Goal: Task Accomplishment & Management: Complete application form

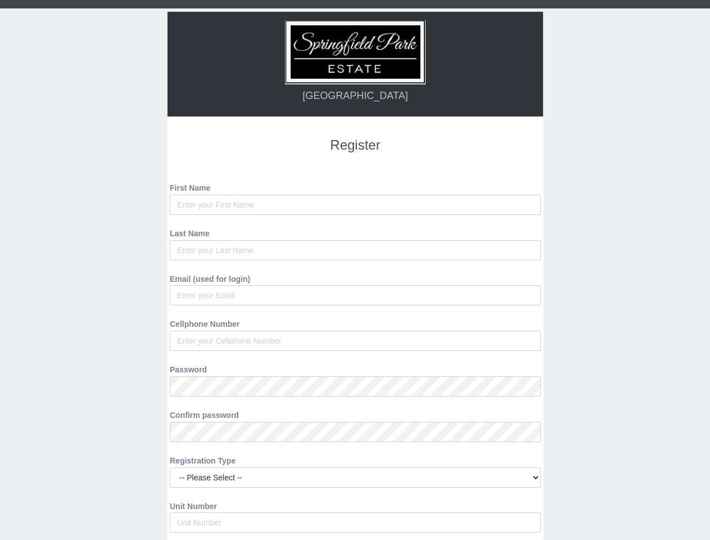
click at [355, 359] on form "First Name Last Name Email (used for login) Cellphone Number Password Confirm p…" at bounding box center [355, 380] width 354 height 405
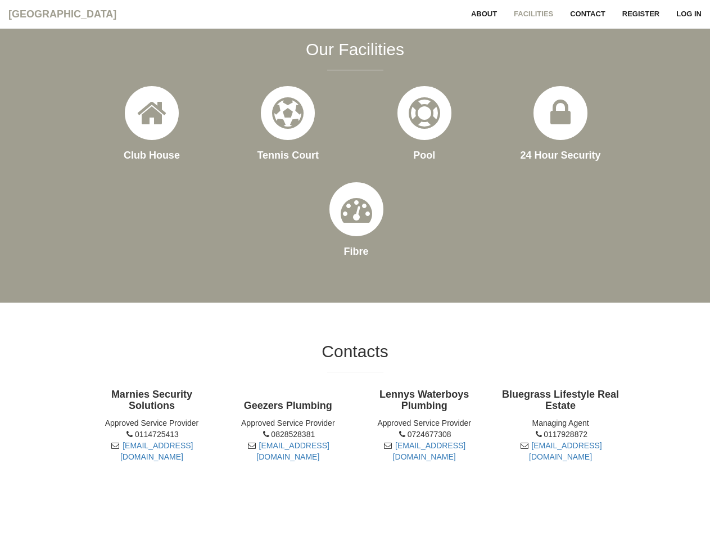
scroll to position [726, 0]
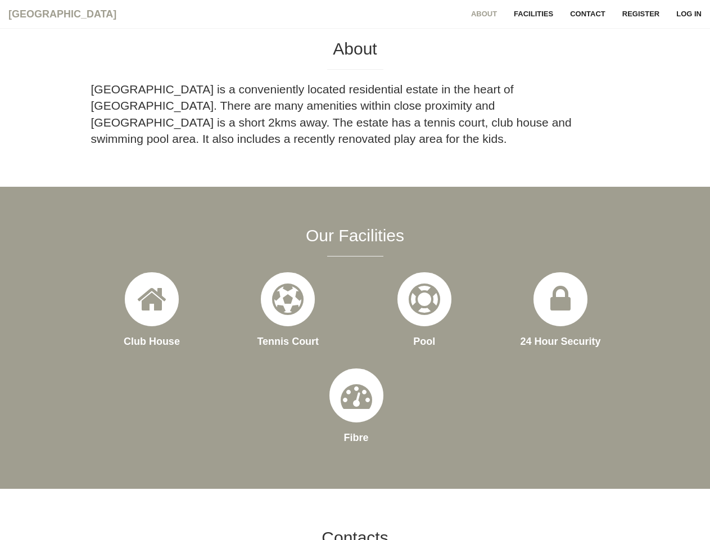
scroll to position [540, 0]
